Goal: Purchase product/service

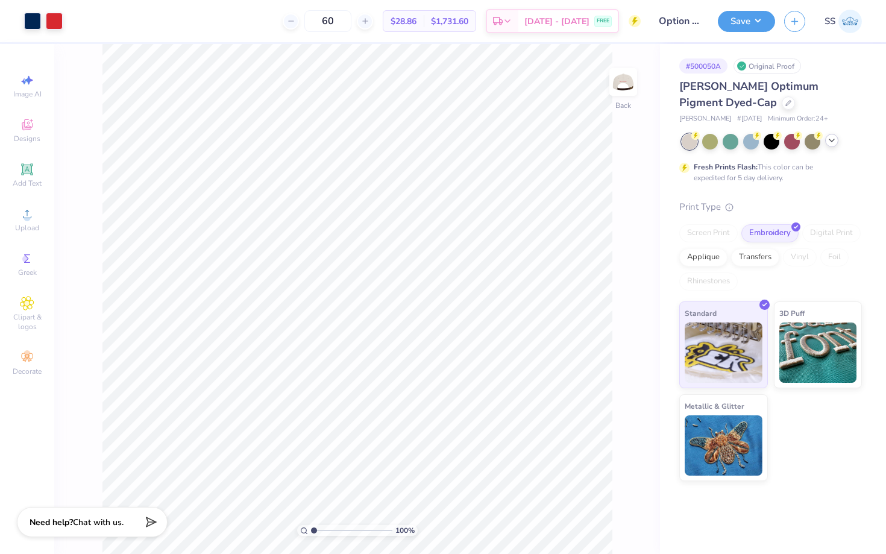
click at [833, 139] on icon at bounding box center [832, 141] width 10 height 10
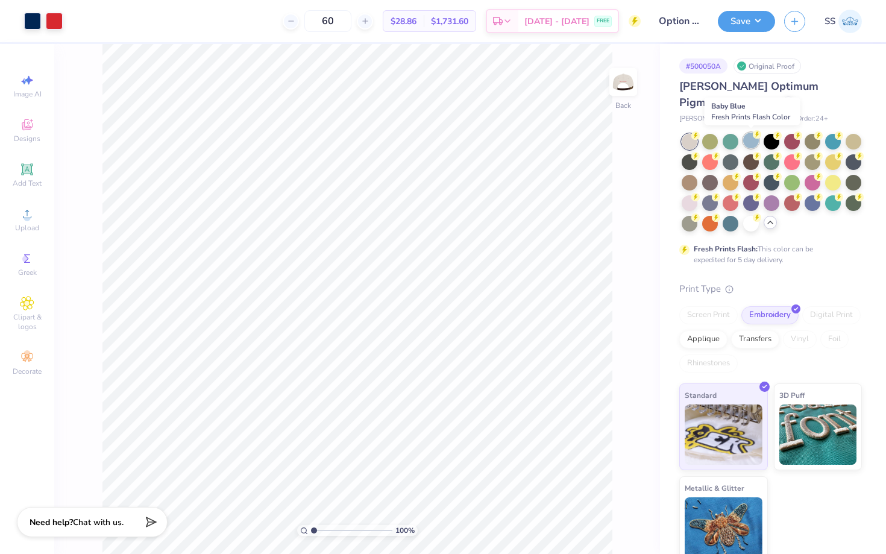
click at [751, 143] on div at bounding box center [752, 141] width 16 height 16
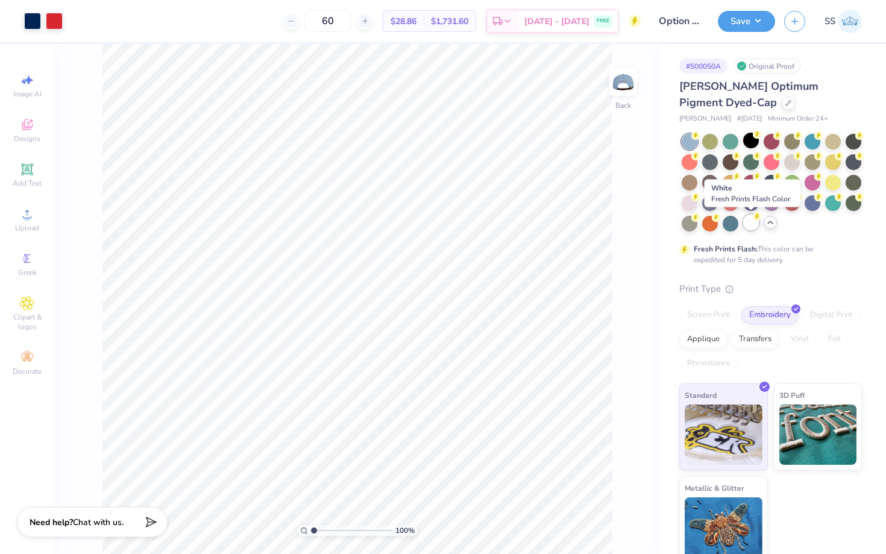
click at [747, 226] on div at bounding box center [752, 223] width 16 height 16
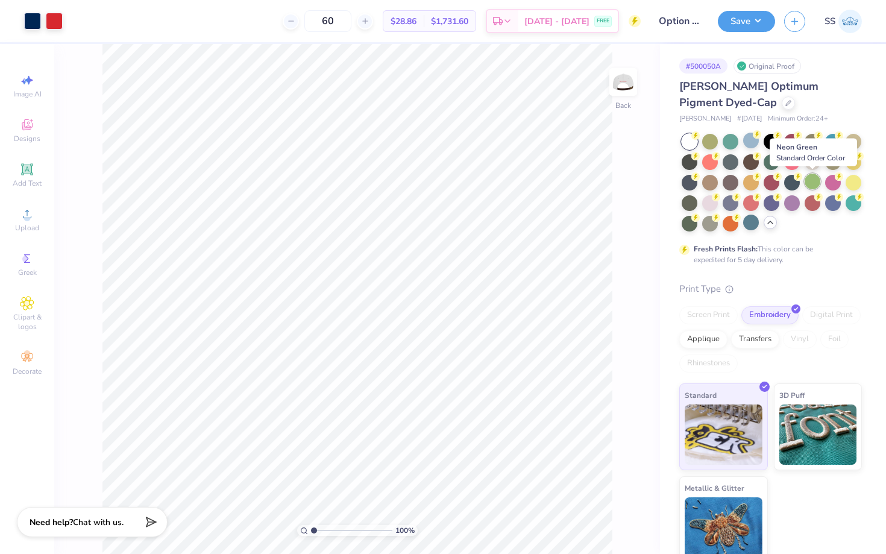
click at [809, 185] on div at bounding box center [813, 182] width 16 height 16
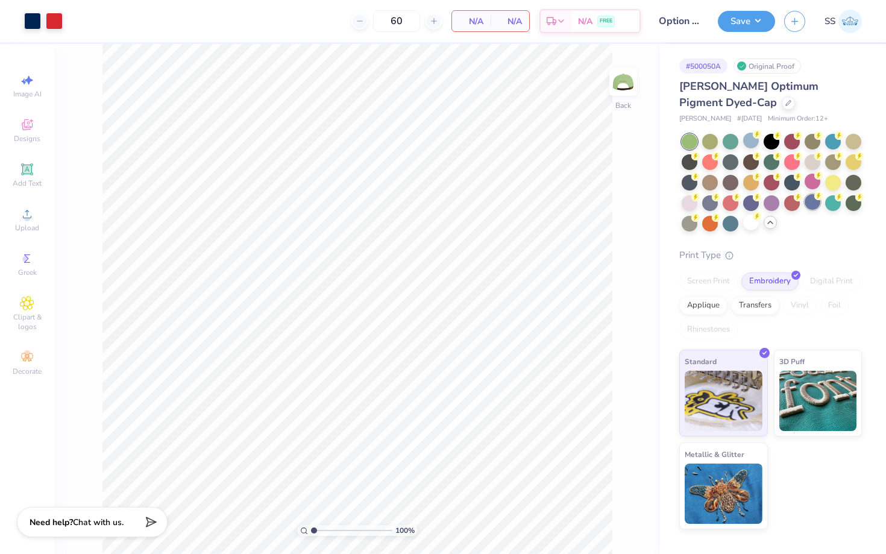
click at [815, 203] on div at bounding box center [813, 202] width 16 height 16
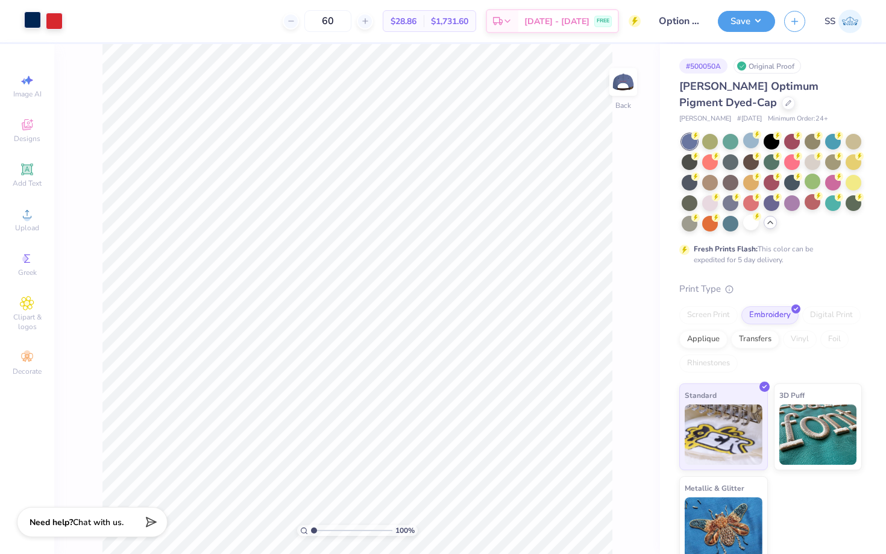
click at [31, 21] on div at bounding box center [32, 19] width 17 height 17
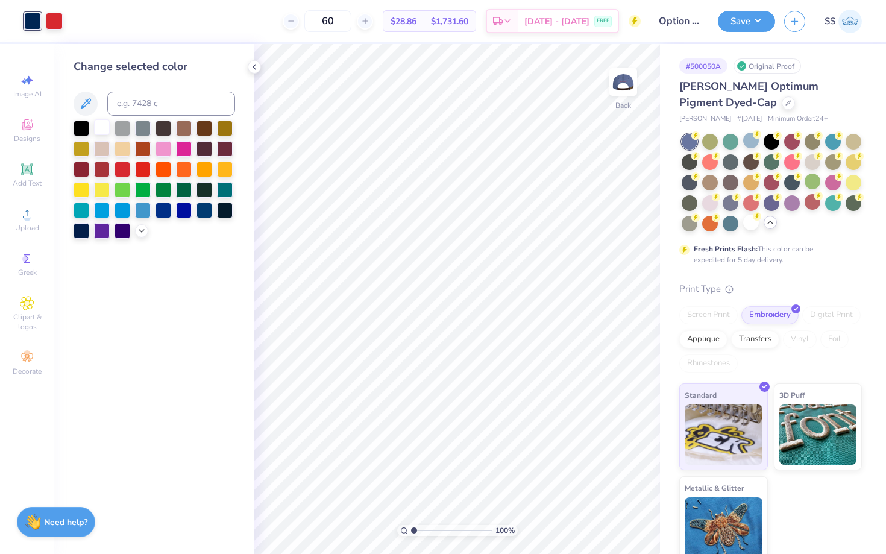
click at [102, 122] on div at bounding box center [102, 127] width 16 height 16
click at [253, 70] on icon at bounding box center [255, 67] width 10 height 10
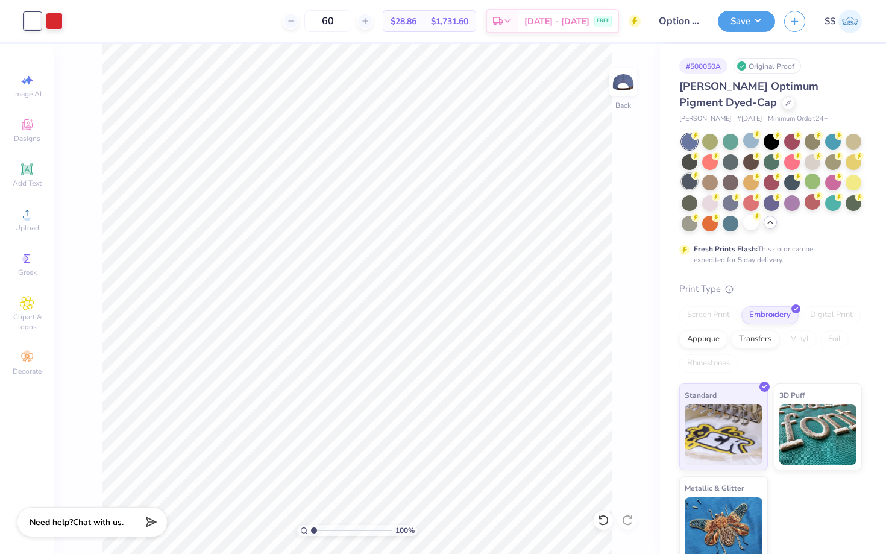
click at [687, 179] on div at bounding box center [690, 182] width 16 height 16
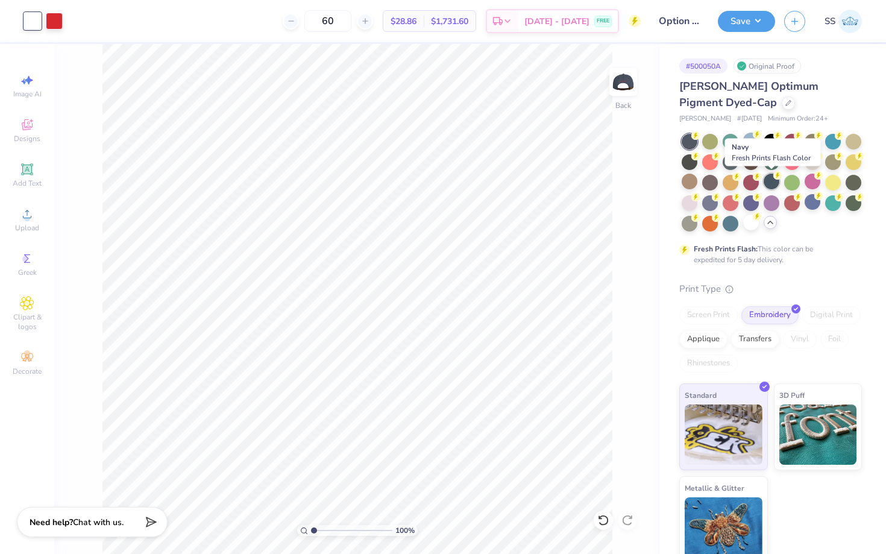
click at [769, 186] on div at bounding box center [772, 182] width 16 height 16
